Goal: Transaction & Acquisition: Download file/media

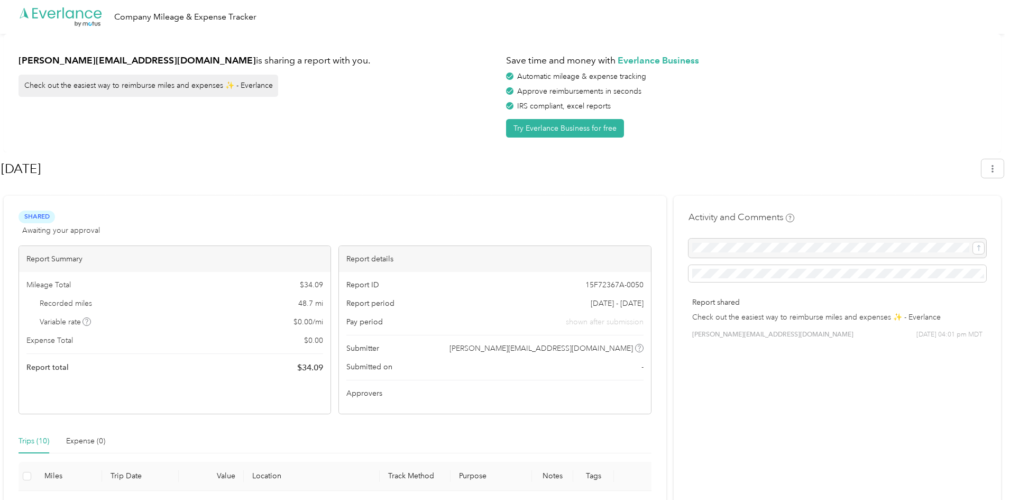
click at [384, 140] on div "[PERSON_NAME][EMAIL_ADDRESS][DOMAIN_NAME] is sharing a report with you. Check o…" at bounding box center [503, 93] width 998 height 118
click at [33, 216] on span "Shared" at bounding box center [37, 217] width 36 height 12
click at [995, 170] on icon "button" at bounding box center [992, 168] width 7 height 7
click at [966, 213] on span "Download" at bounding box center [967, 218] width 35 height 11
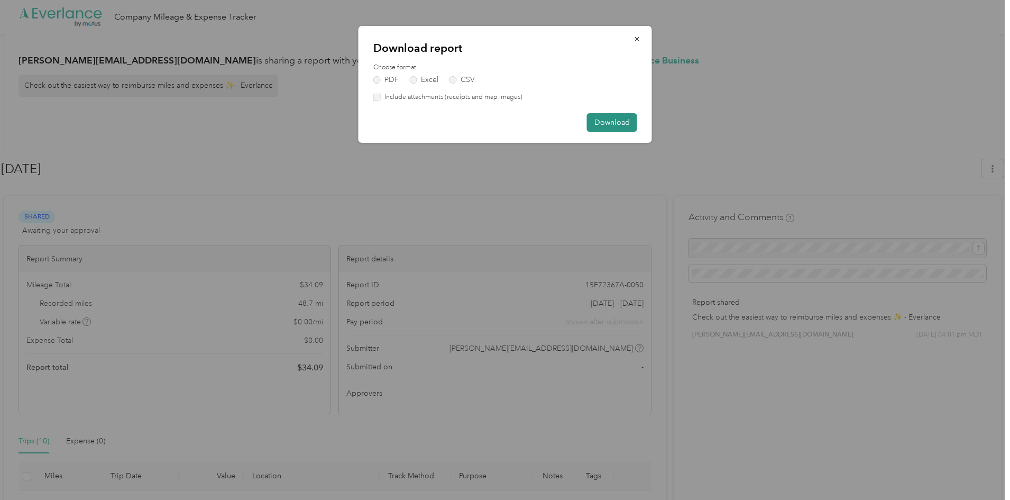
click at [620, 122] on button "Download" at bounding box center [612, 122] width 50 height 19
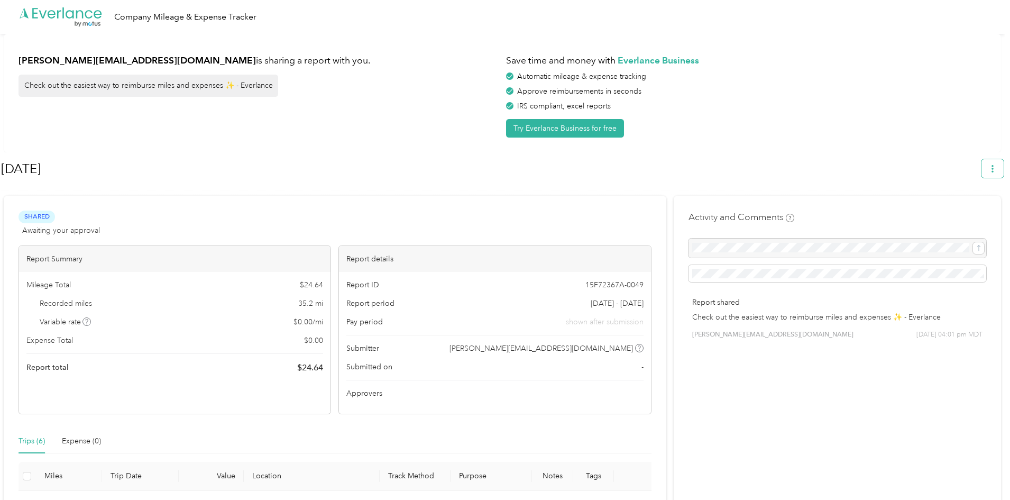
click at [996, 169] on icon "button" at bounding box center [992, 168] width 7 height 7
click at [972, 213] on span "Download" at bounding box center [967, 218] width 35 height 11
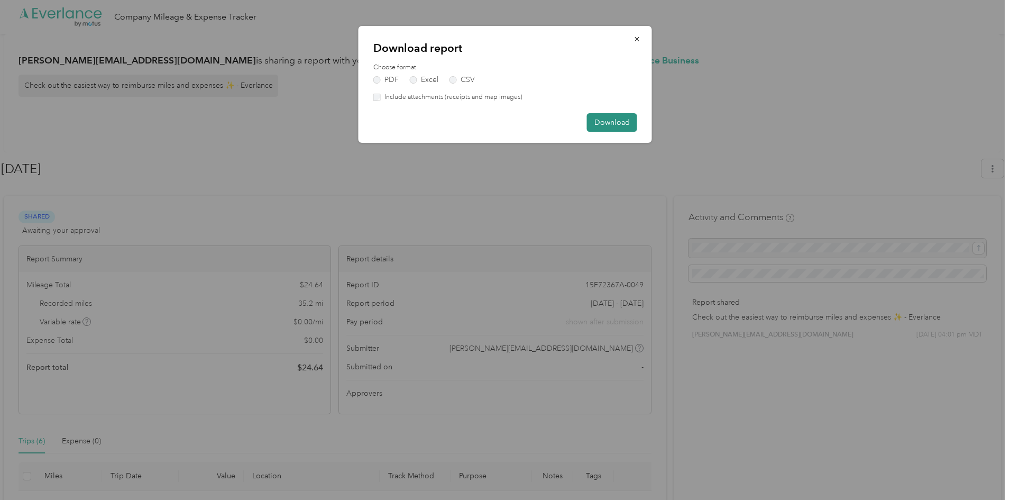
click at [604, 120] on button "Download" at bounding box center [612, 122] width 50 height 19
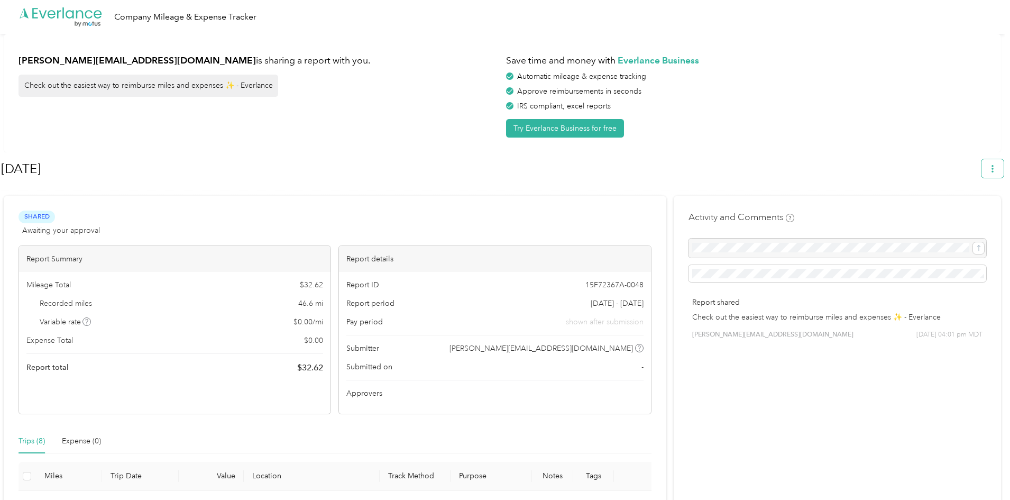
click at [996, 167] on icon "button" at bounding box center [992, 168] width 7 height 7
click at [964, 213] on span "Download" at bounding box center [967, 218] width 35 height 11
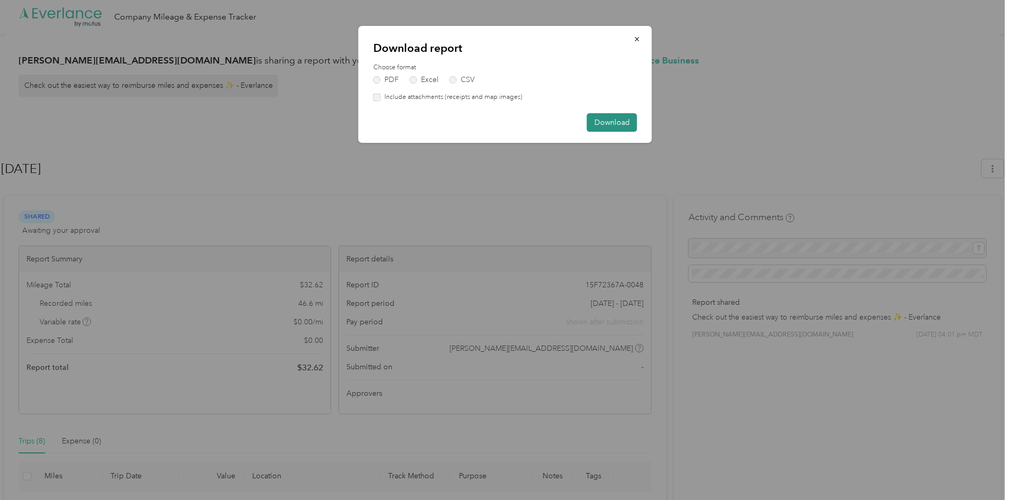
click at [608, 116] on button "Download" at bounding box center [612, 122] width 50 height 19
